Goal: Complete application form

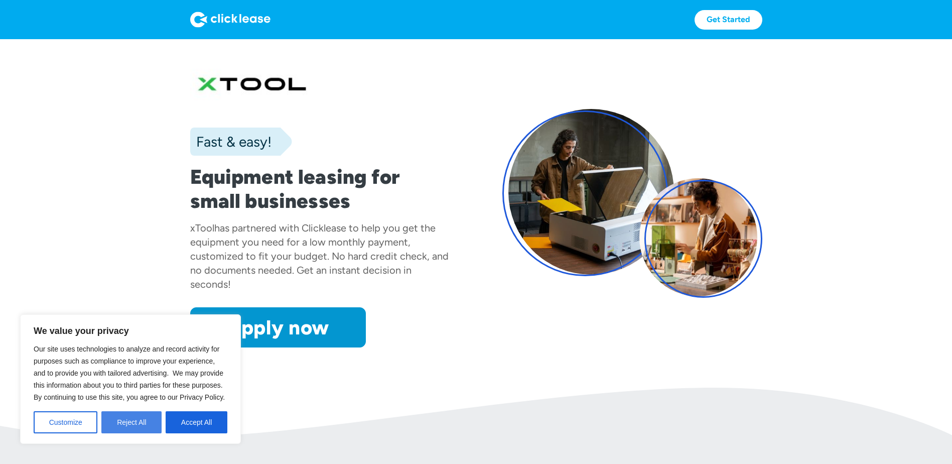
click at [151, 425] on button "Reject All" at bounding box center [131, 422] width 60 height 22
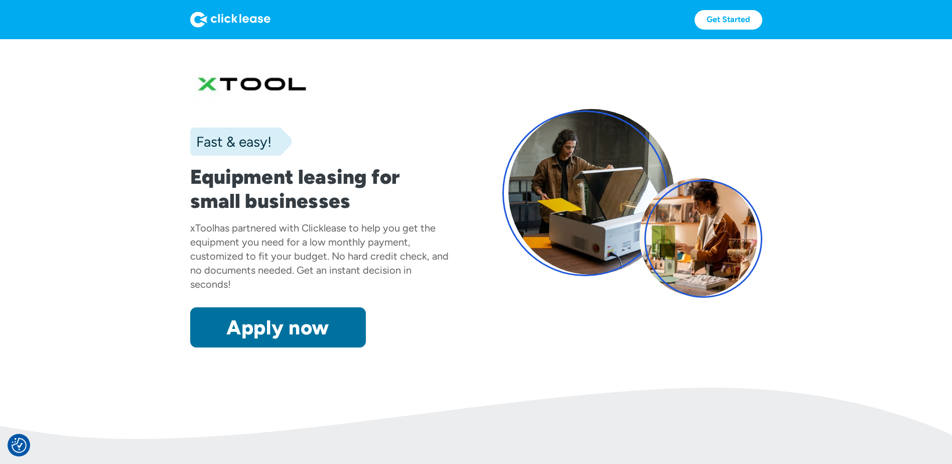
click at [320, 331] on link "Apply now" at bounding box center [278, 327] width 176 height 40
